Goal: Navigation & Orientation: Find specific page/section

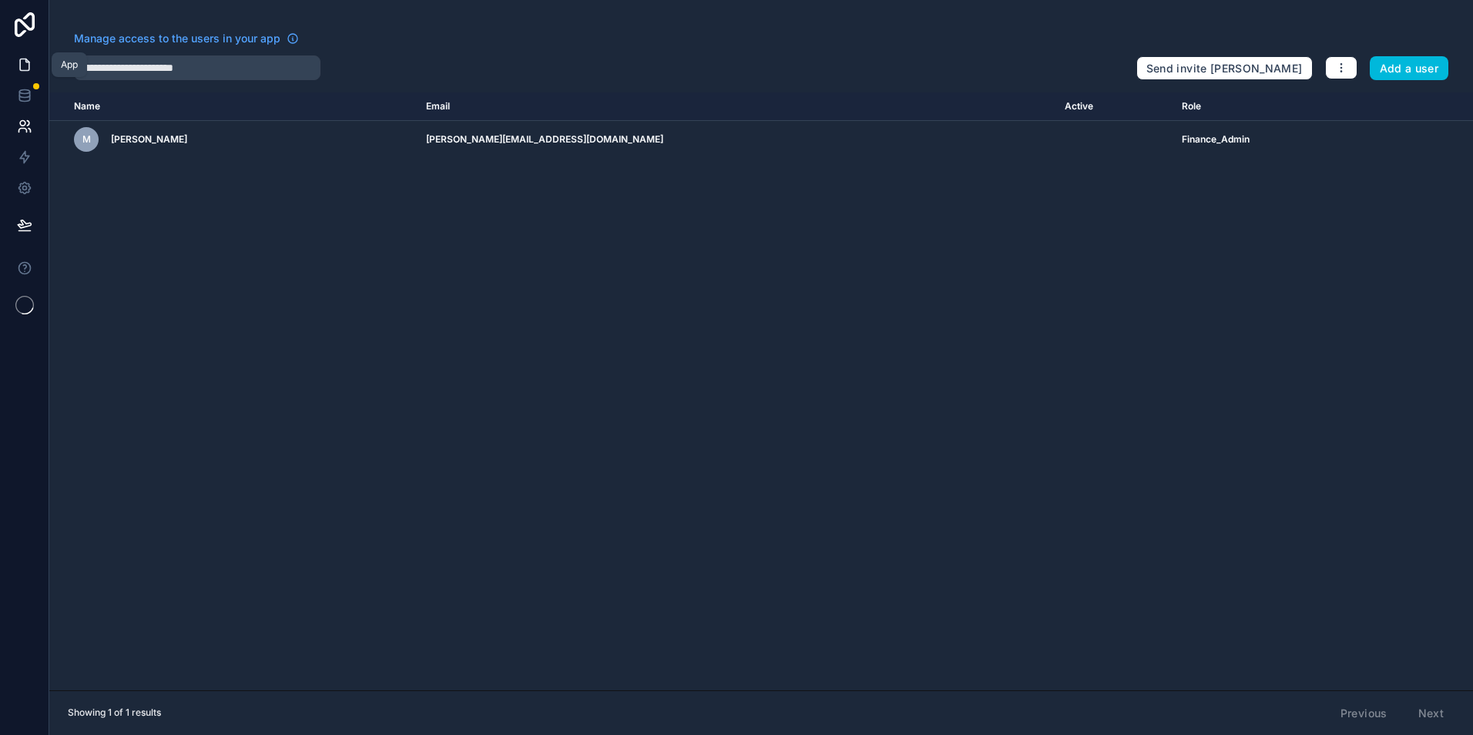
click at [21, 71] on icon at bounding box center [24, 65] width 9 height 12
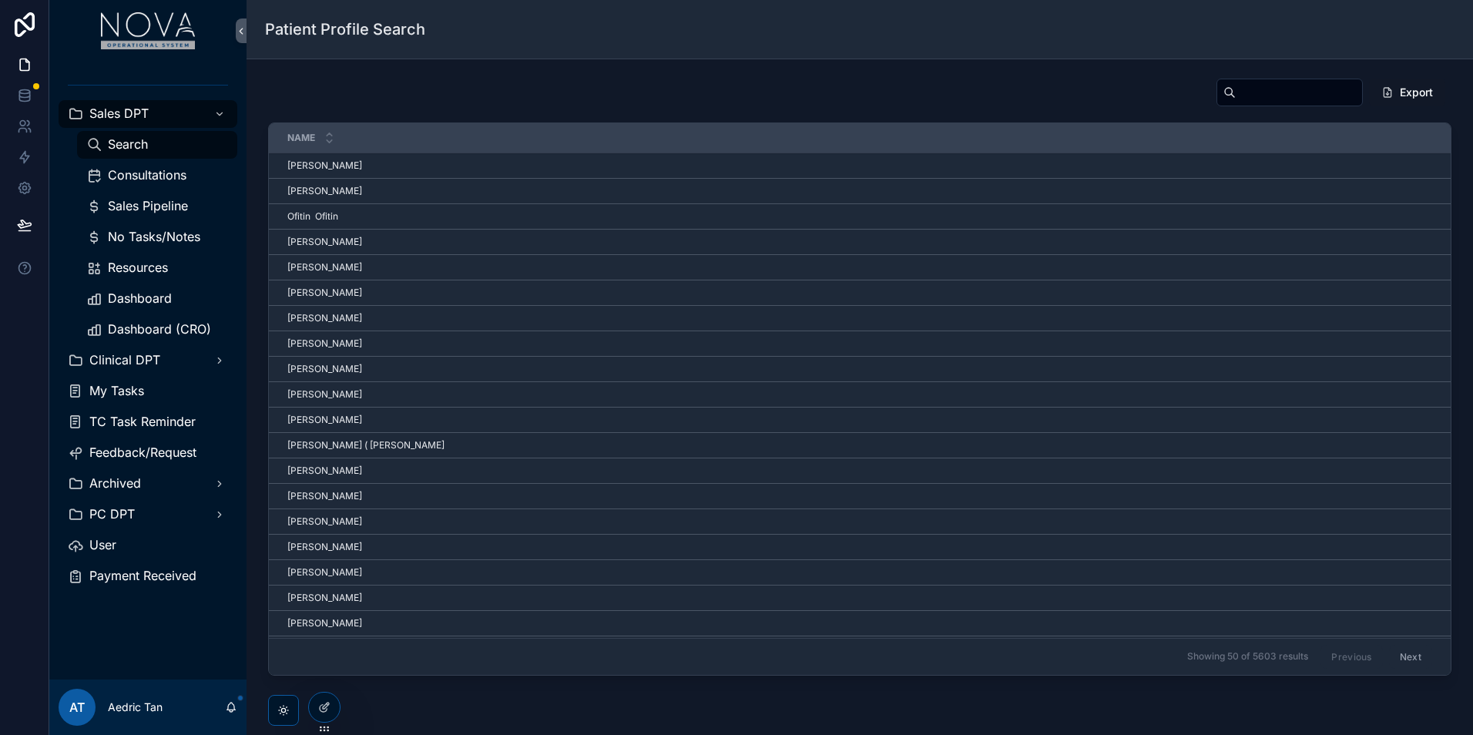
click at [160, 310] on div "Dashboard" at bounding box center [157, 299] width 142 height 25
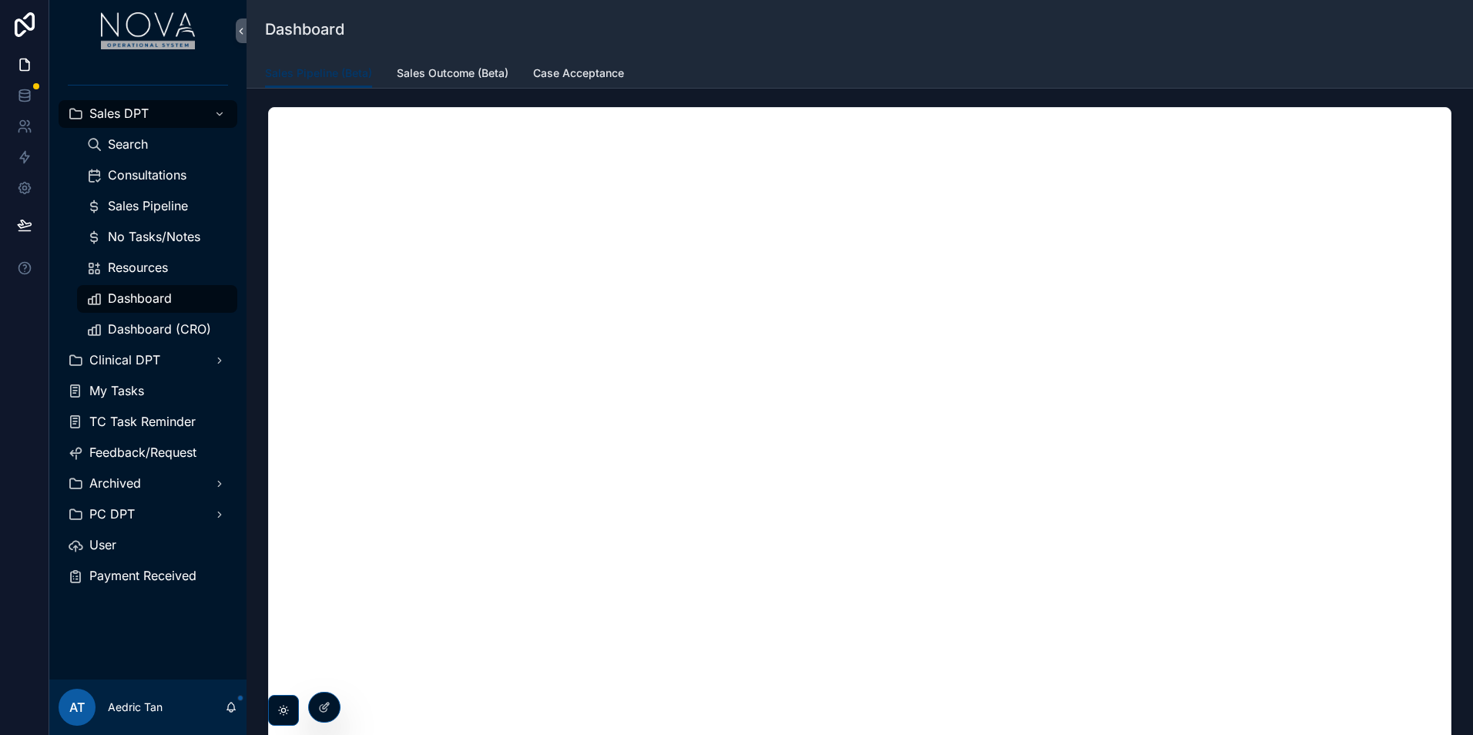
click at [165, 330] on span "Dashboard (CRO)" at bounding box center [159, 329] width 103 height 16
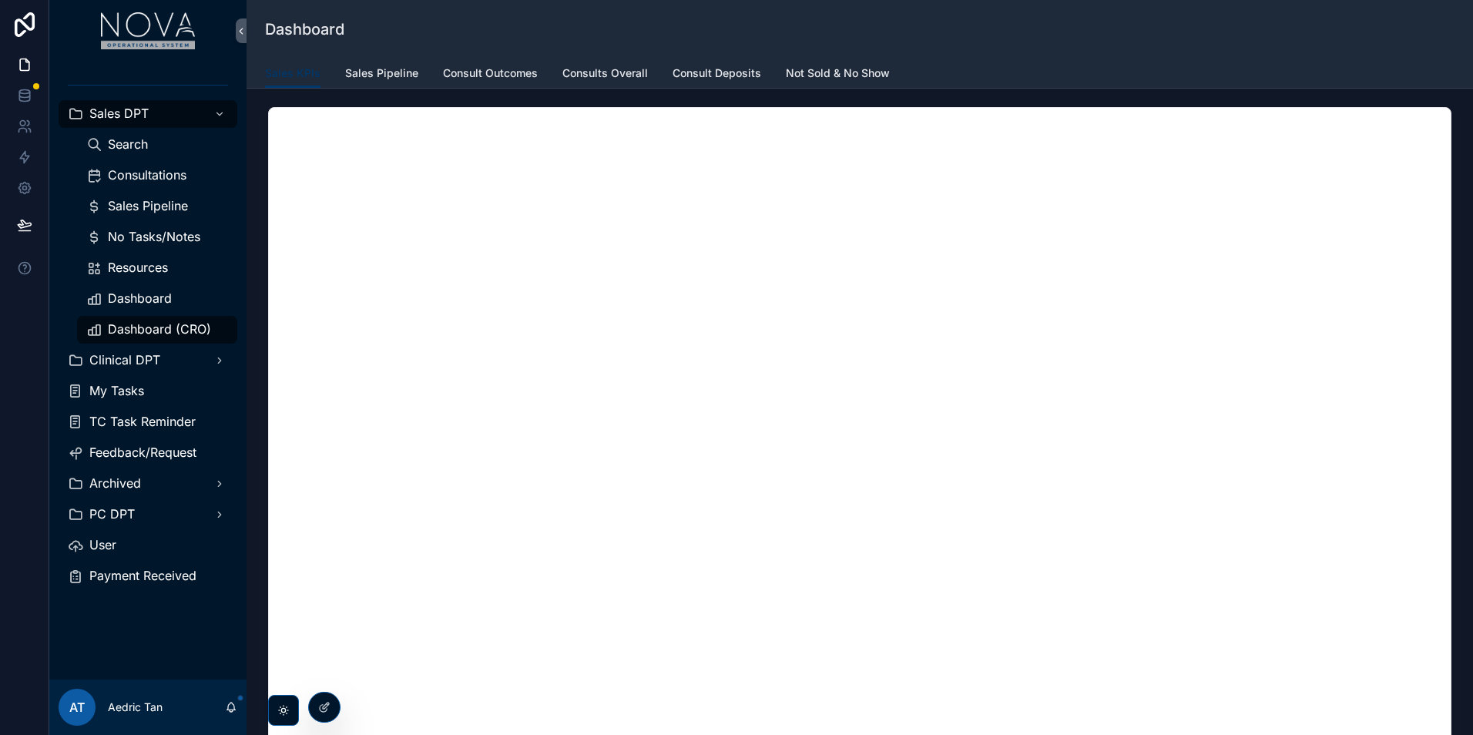
click at [153, 201] on span "Sales Pipeline" at bounding box center [148, 206] width 80 height 16
